Goal: Task Accomplishment & Management: Manage account settings

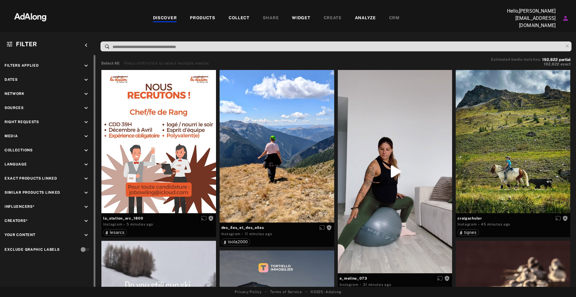
click at [85, 108] on icon "keyboard_arrow_down" at bounding box center [86, 108] width 7 height 7
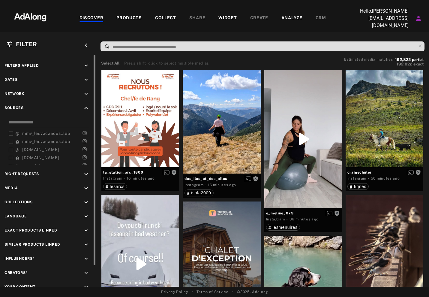
click at [95, 71] on div at bounding box center [94, 171] width 5 height 233
drag, startPoint x: 95, startPoint y: 80, endPoint x: 104, endPoint y: 36, distance: 45.2
click at [103, 37] on div "Filter keyboard_arrow_left Filters applied keyboard_arrow_down Dates keyboard_a…" at bounding box center [214, 159] width 429 height 254
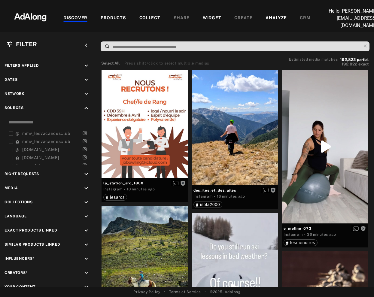
click at [319, 3] on div at bounding box center [187, 5] width 374 height 11
click at [238, 24] on div "DISCOVER PRODUCTS COLLECT SHARE WIDGET CREATE ANALYZE CRM" at bounding box center [187, 19] width 260 height 22
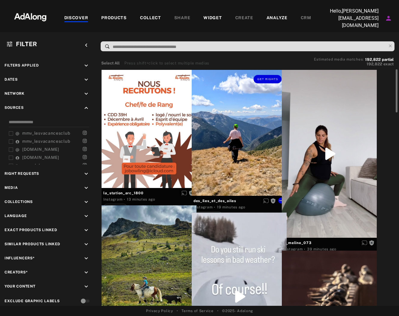
scroll to position [37, 0]
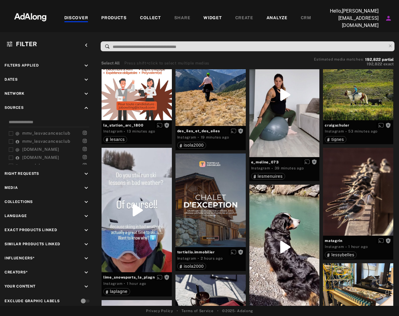
click at [329, 25] on div "Hello, [PERSON_NAME][EMAIL_ADDRESS][DOMAIN_NAME]" at bounding box center [355, 19] width 75 height 22
click at [297, 28] on nav "DISCOVER PRODUCTS COLLECT SHARE WIDGET CREATE ANALYZE CRM Hello, [PERSON_NAME][…" at bounding box center [199, 16] width 399 height 32
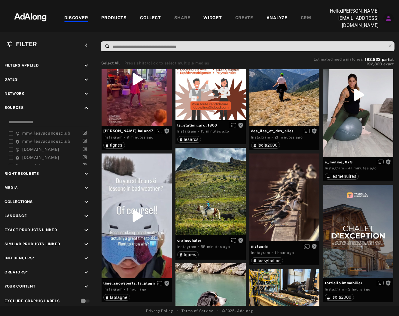
click at [388, 16] on icon "Account settings" at bounding box center [388, 18] width 5 height 5
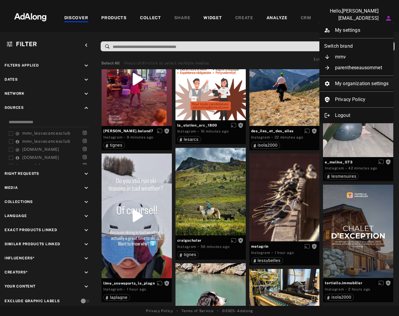
click at [363, 82] on li "My organization settings" at bounding box center [356, 83] width 74 height 11
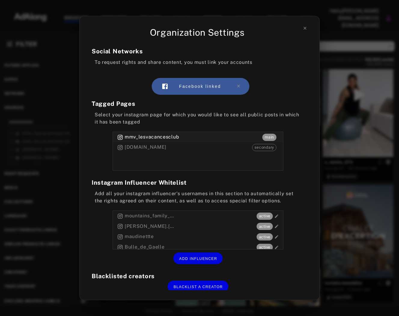
click at [377, 104] on div "Organization Settings Social Networks To request rights and share content, you …" at bounding box center [199, 158] width 399 height 316
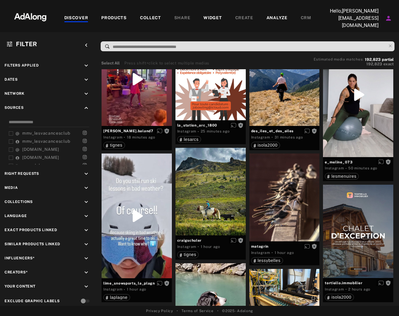
click at [155, 47] on input at bounding box center [249, 47] width 274 height 8
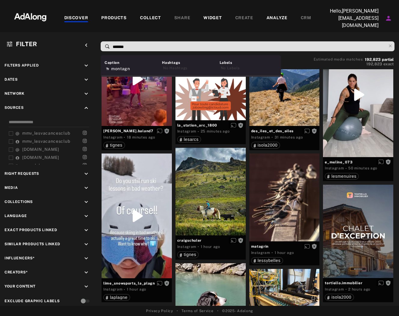
type input "********"
